Goal: Navigation & Orientation: Go to known website

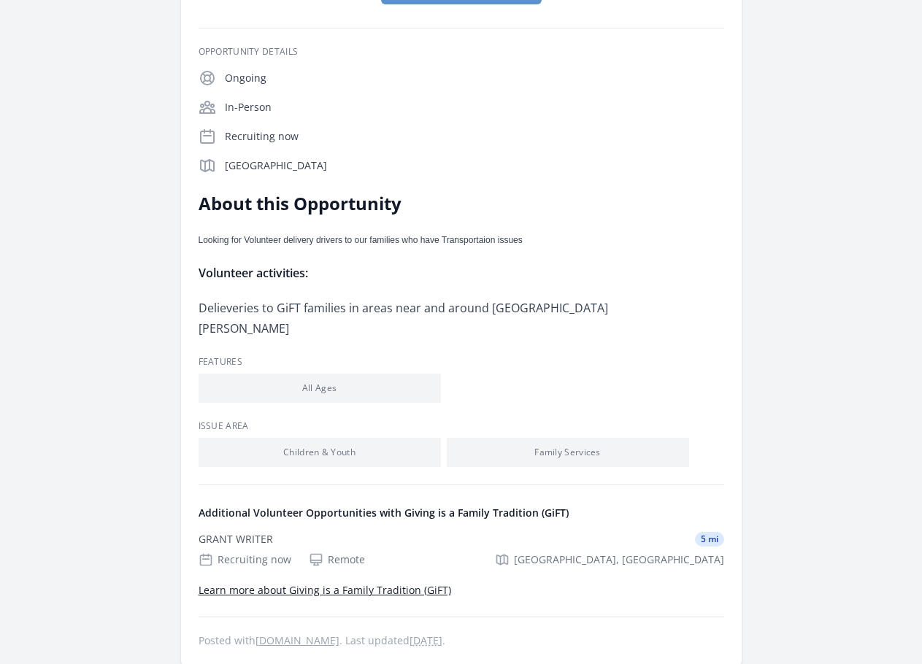
scroll to position [365, 0]
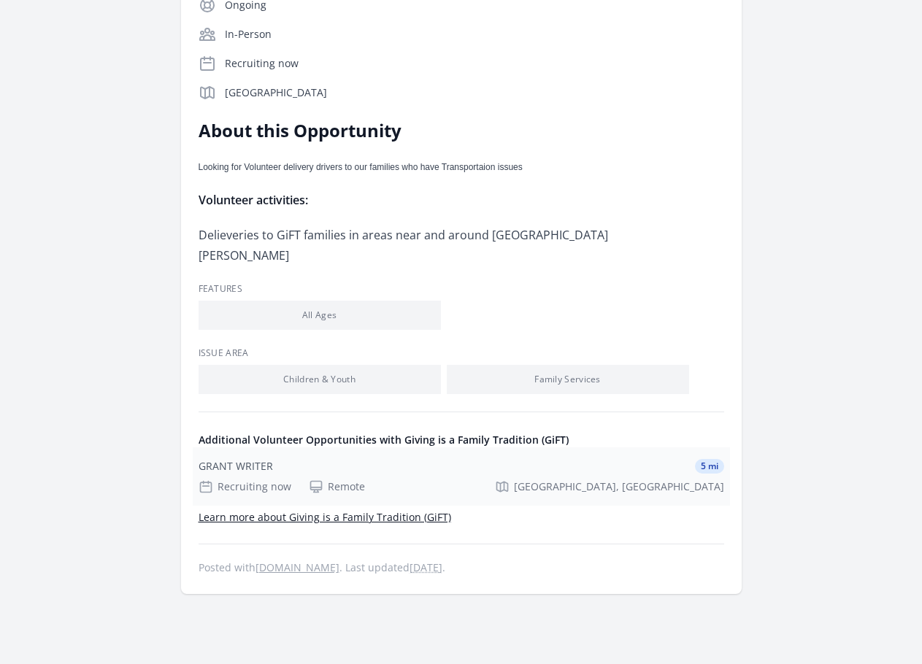
click at [242, 459] on div "GRANT WRITER" at bounding box center [236, 466] width 74 height 15
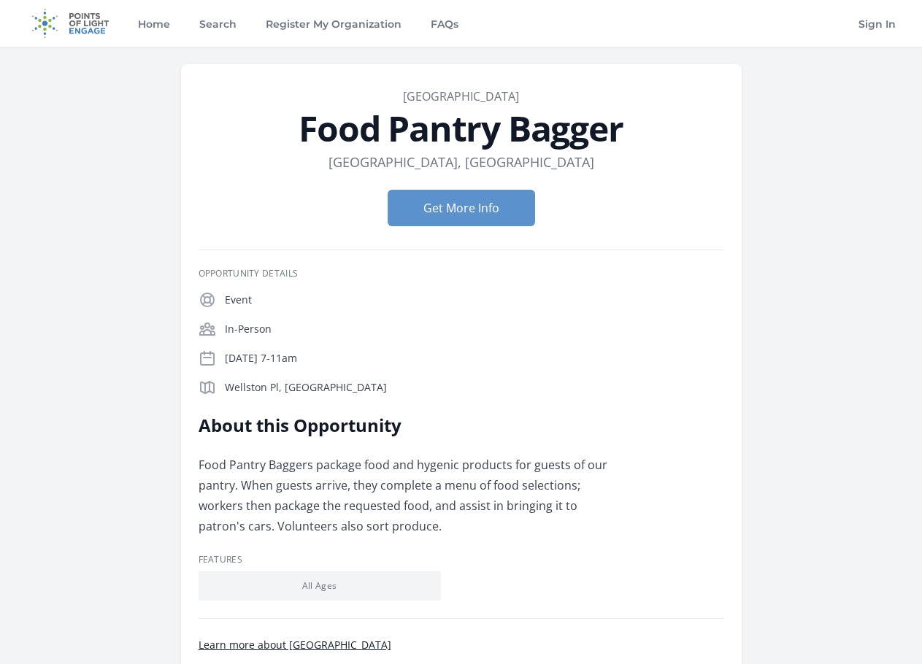
scroll to position [219, 0]
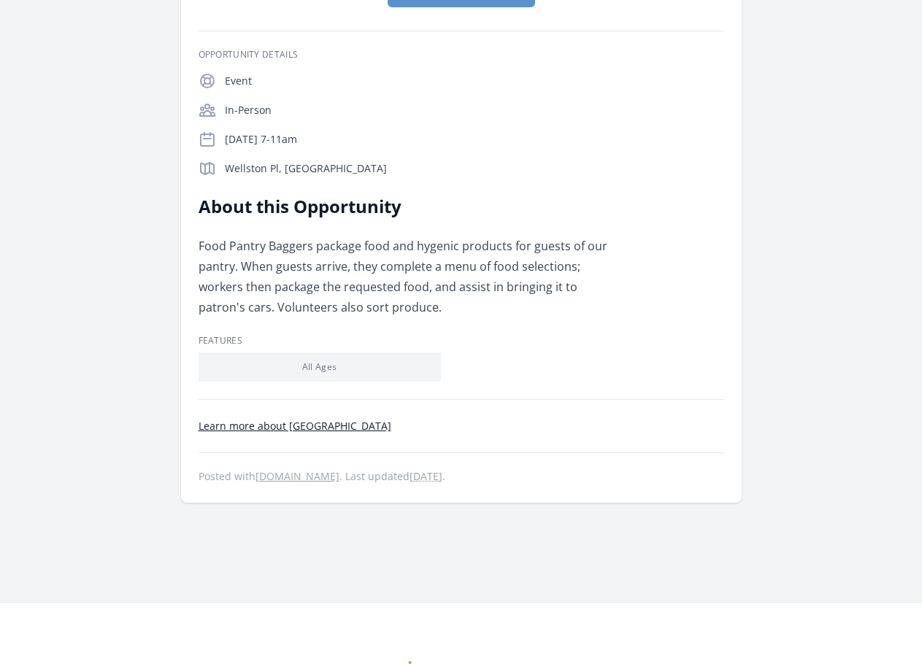
click at [285, 426] on link "Learn more about Wellston Center" at bounding box center [295, 426] width 193 height 14
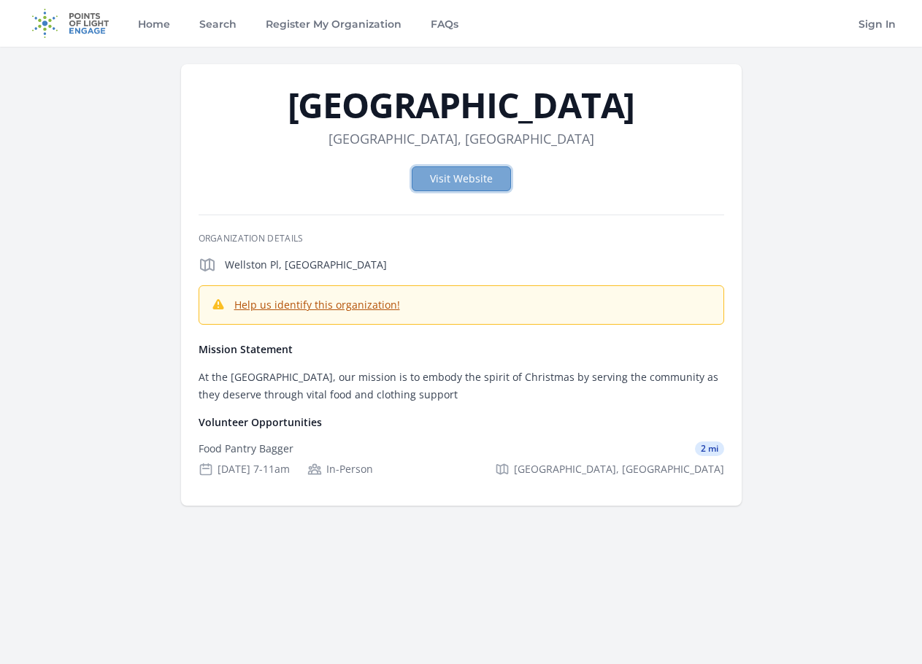
click at [482, 179] on link "Visit Website" at bounding box center [461, 178] width 99 height 25
